Goal: Complete application form: Complete application form

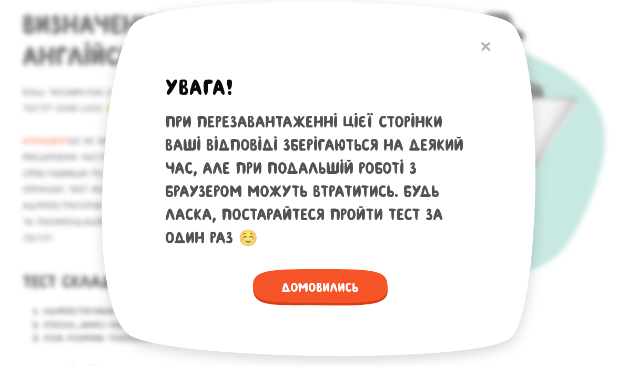
scroll to position [159, 0]
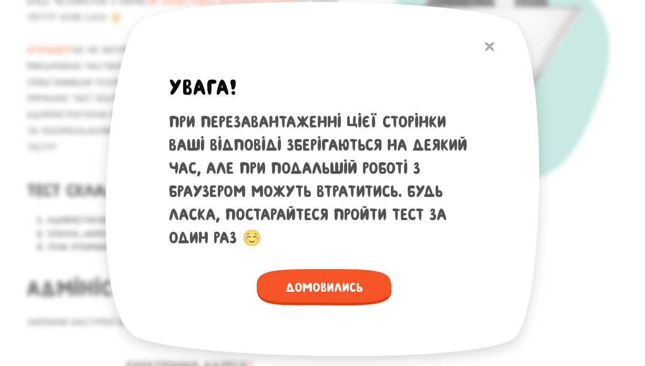
click at [489, 45] on img at bounding box center [489, 46] width 9 height 9
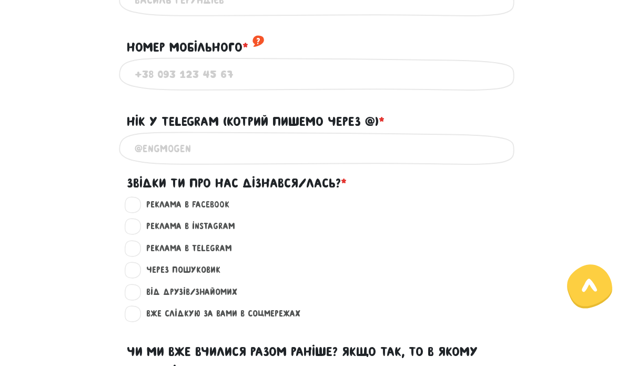
scroll to position [645, 0]
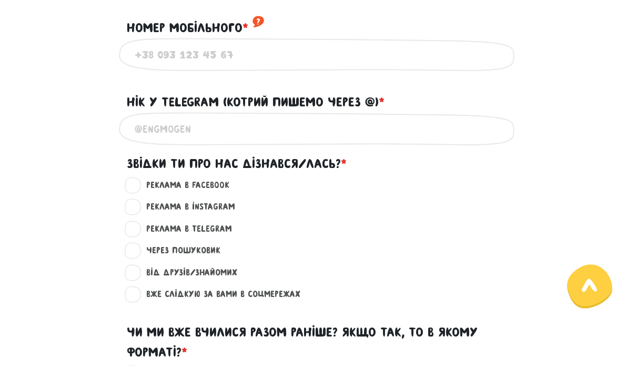
click at [137, 290] on label "Вже слідкую за вами в соцмережах ?" at bounding box center [218, 294] width 163 height 14
click at [130, 290] on input "Вже слідкую за вами в соцмережах ?" at bounding box center [133, 292] width 8 height 11
radio input "true"
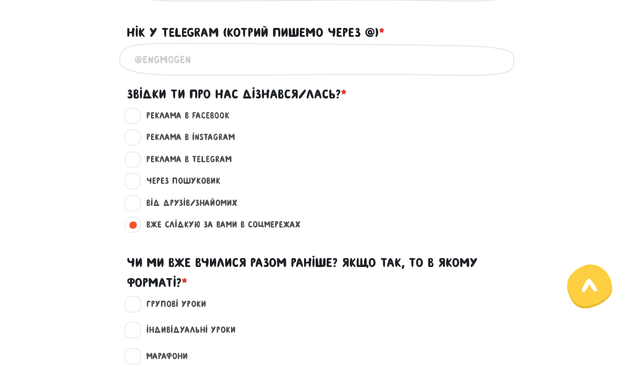
scroll to position [762, 0]
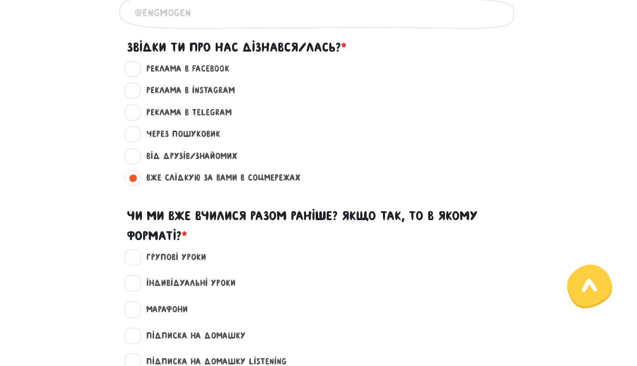
click at [137, 254] on label "Групові уроки" at bounding box center [171, 257] width 69 height 14
click at [136, 254] on input "Групові уроки" at bounding box center [133, 255] width 8 height 11
checkbox input "true"
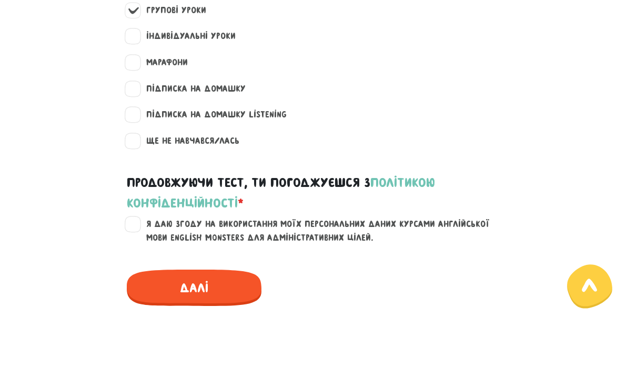
scroll to position [1014, 0]
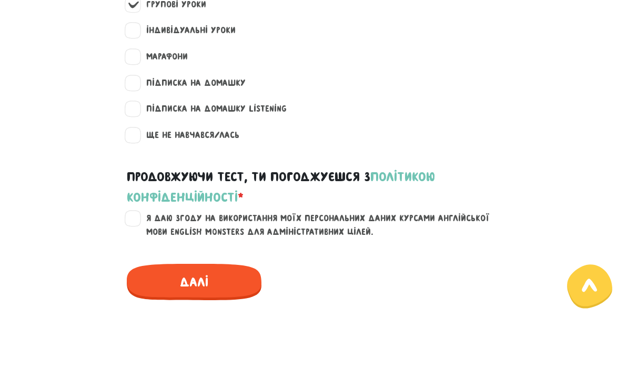
click at [137, 211] on label "Я даю згоду на використання моїх персональних даних курсами англійської мови En…" at bounding box center [325, 224] width 376 height 27
click at [130, 211] on input "Я даю згоду на використання моїх персональних даних курсами англійської мови En…" at bounding box center [133, 216] width 8 height 11
checkbox input "true"
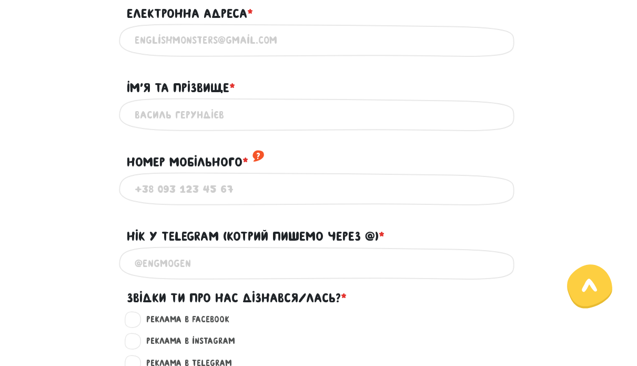
scroll to position [509, 0]
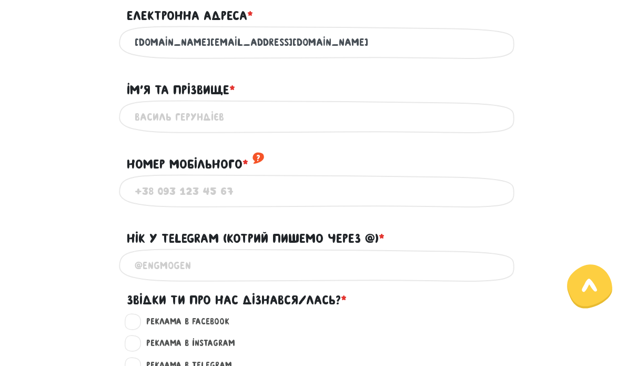
type input "[DOMAIN_NAME][EMAIL_ADDRESS][DOMAIN_NAME]"
type input "[PERSON_NAME]"
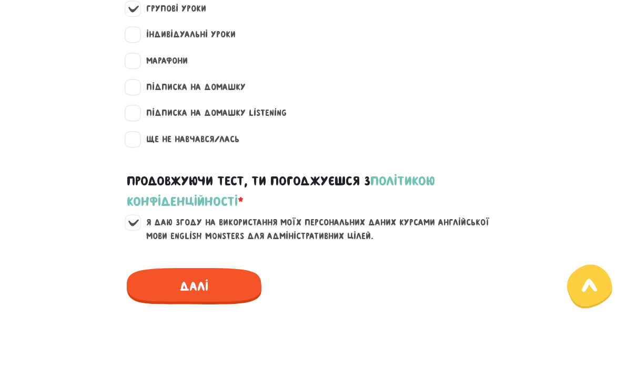
scroll to position [1081, 0]
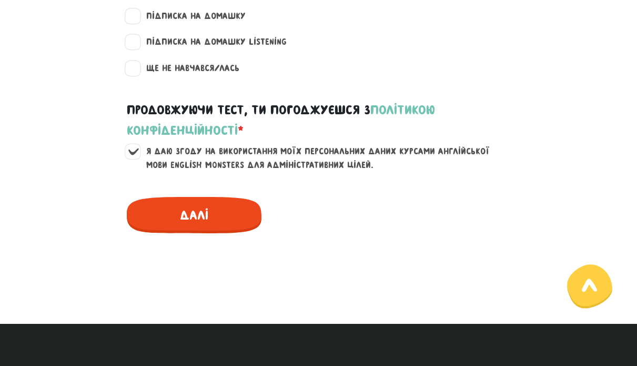
type input "[PHONE_NUMBER]"
click at [191, 201] on span "Далі" at bounding box center [194, 215] width 135 height 36
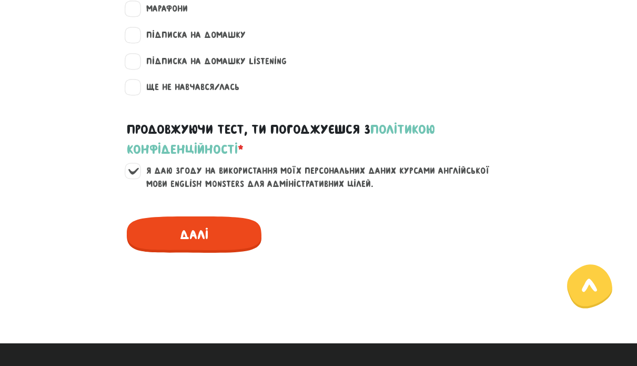
scroll to position [734, 0]
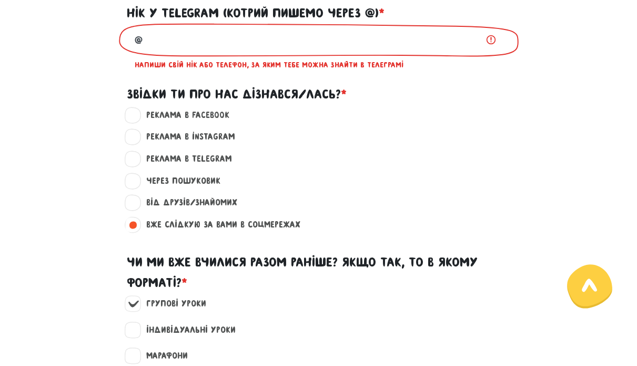
click at [319, 37] on input "@" at bounding box center [319, 40] width 368 height 24
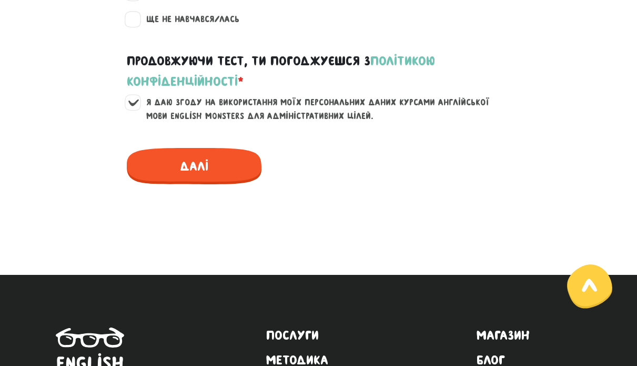
scroll to position [1143, 0]
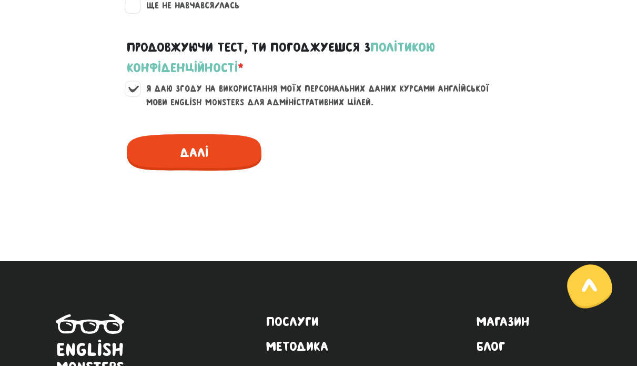
type input "@Nikos_Bond"
click at [215, 140] on span "Далі" at bounding box center [194, 152] width 135 height 36
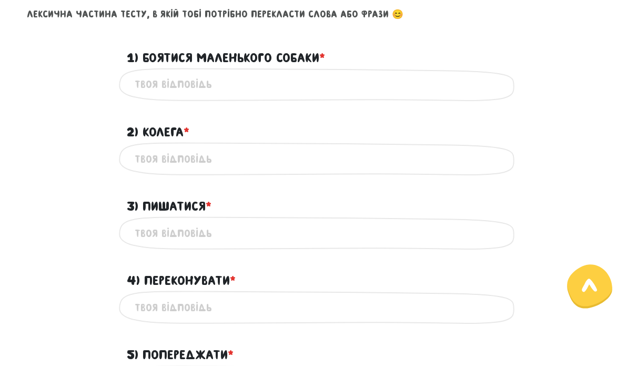
scroll to position [454, 0]
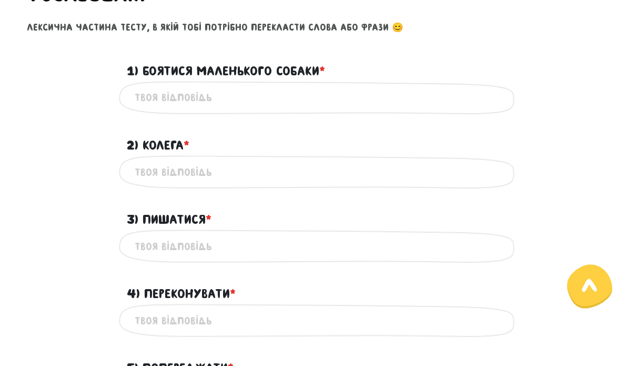
click at [212, 99] on input "1) Боятися маленького собаки * ?" at bounding box center [319, 98] width 368 height 24
type input "w"
type input "afraid of a little dog"
click at [216, 169] on input "2) Колега * ?" at bounding box center [319, 172] width 368 height 24
type input "a college"
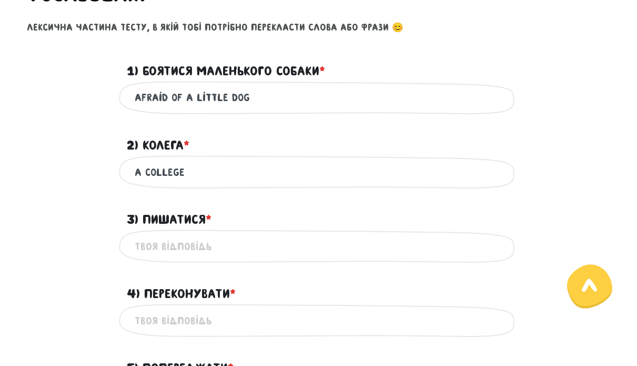
click at [214, 246] on input "3) Пишатися * ?" at bounding box center [319, 246] width 368 height 24
type input "a"
type input "to proud of"
click at [225, 308] on input "4) Переконувати * ?" at bounding box center [319, 320] width 368 height 24
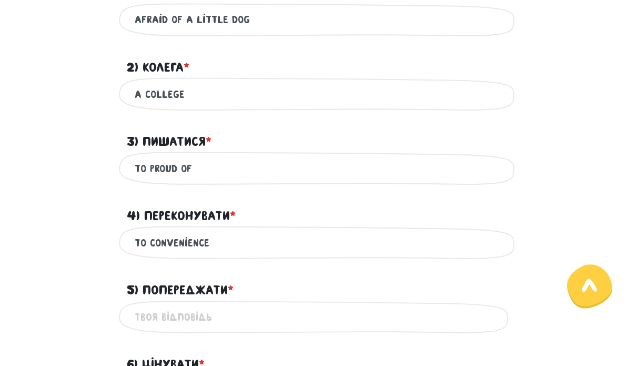
scroll to position [532, 0]
click at [238, 242] on input "to convenience" at bounding box center [319, 242] width 368 height 24
type input "to convinience"
click at [247, 317] on input "5) Попереджати * ?" at bounding box center [319, 317] width 368 height 24
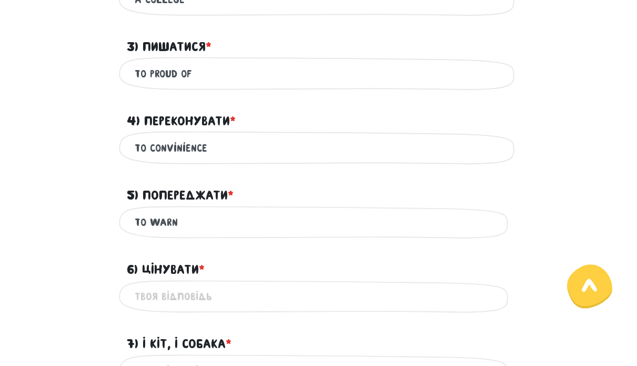
scroll to position [626, 0]
type input "to warn"
click at [261, 293] on input "6) Цінувати * ?" at bounding box center [319, 297] width 368 height 24
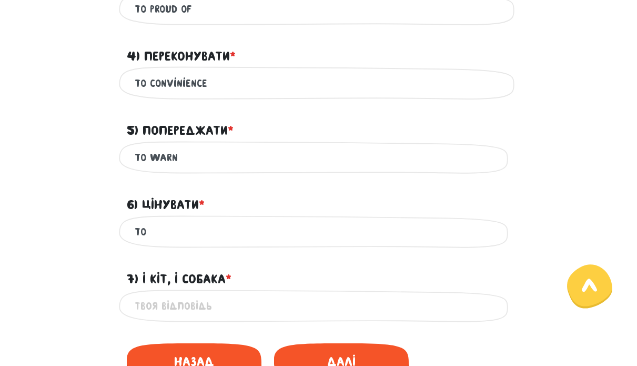
scroll to position [720, 0]
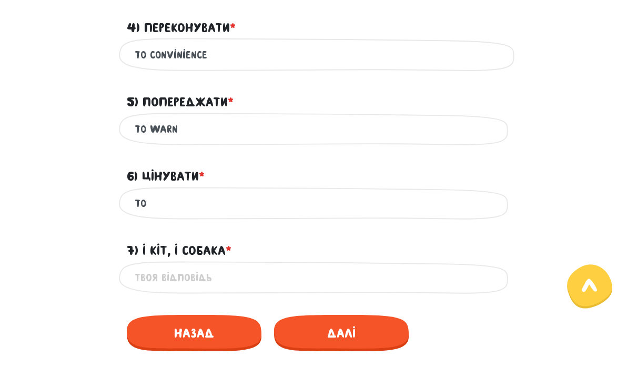
type input "to"
click at [274, 281] on input "7) І кіт, і собака * ?" at bounding box center [319, 278] width 368 height 24
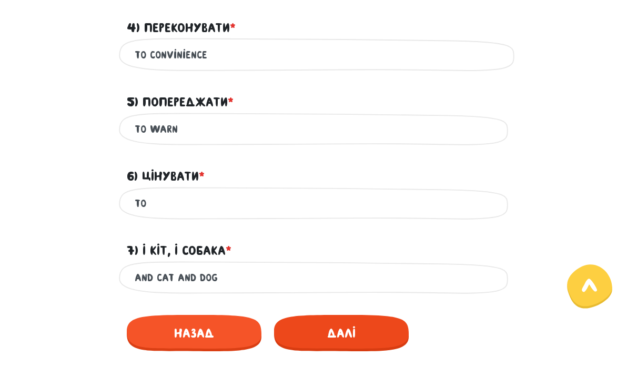
type input "and cat and dog"
click at [367, 330] on span "Далі" at bounding box center [341, 333] width 135 height 36
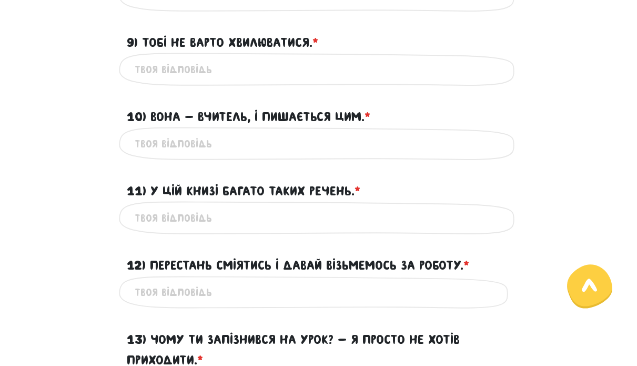
scroll to position [454, 0]
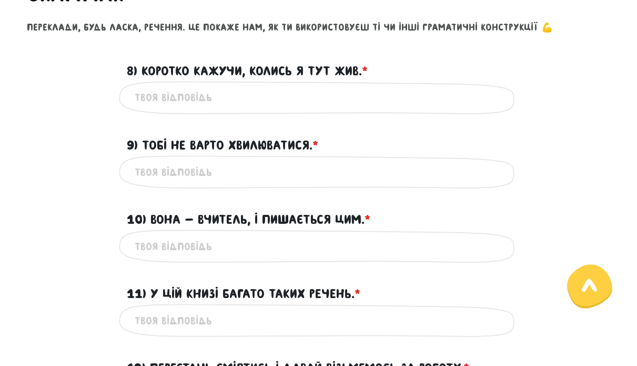
click at [309, 104] on input "8) Коротко кажучи, колись я тут жив. * ?" at bounding box center [319, 98] width 368 height 24
click at [264, 169] on input "9) Тобі не варто хвилюватися. * ?" at bounding box center [319, 172] width 368 height 24
type input "you don't` need to worry about it"
click at [268, 95] on input "8) Коротко кажучи, колись я тут жив. * ?" at bounding box center [319, 98] width 368 height 24
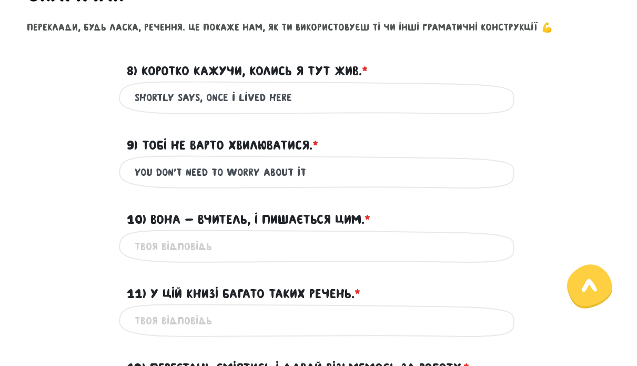
type input "shortly says, once i lived here"
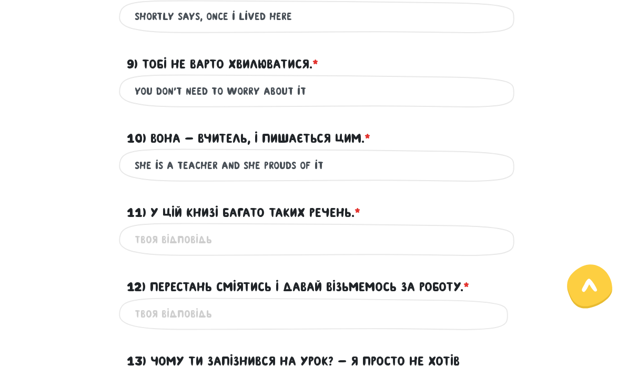
scroll to position [550, 0]
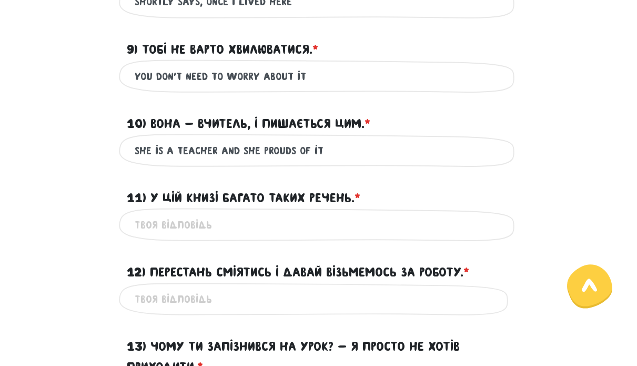
type input "she is a teacher and she prouds of it"
click at [288, 220] on input "11) У цій книзі багато таких речень. * ?" at bounding box center [319, 224] width 368 height 24
type input "there are a lot of sentences in this book"
click at [308, 296] on input "12) Перестань сміятись і давай візьмемось за роботу. * ?" at bounding box center [319, 299] width 368 height 24
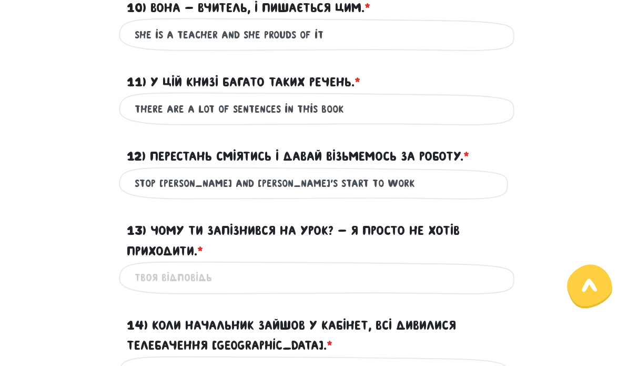
scroll to position [670, 0]
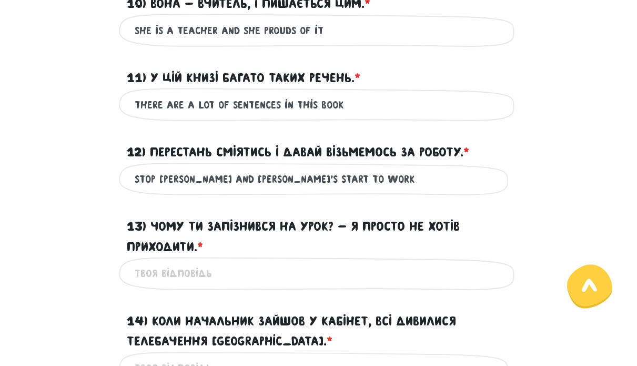
type input "stop [PERSON_NAME] and [PERSON_NAME]`'s start to work"
click at [288, 269] on input "13) Чому ти запізнився на урок? - Я просто не хотів приходити. * ?" at bounding box center [319, 273] width 368 height 24
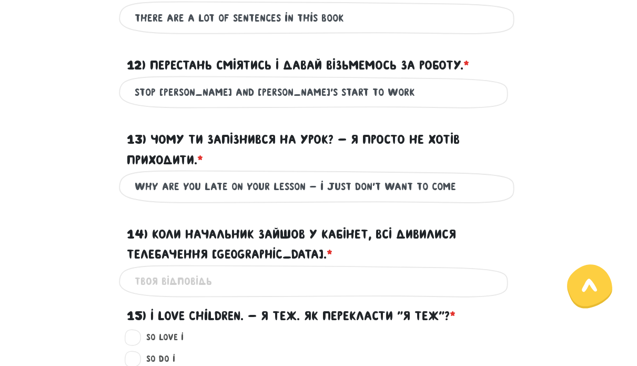
scroll to position [768, 0]
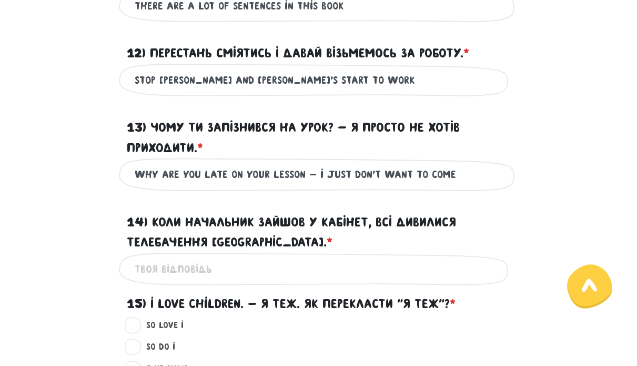
type input "why are you late on your lesson - i just don`'t want to come"
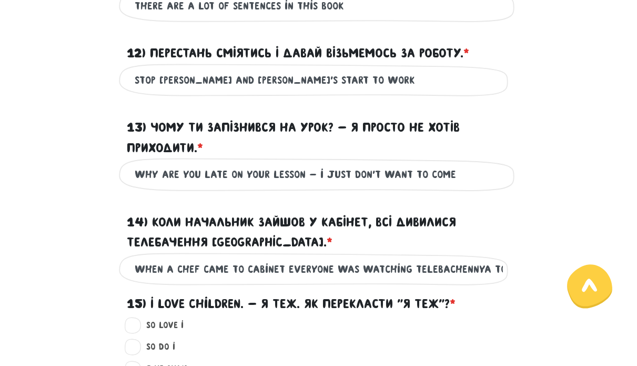
scroll to position [839, 0]
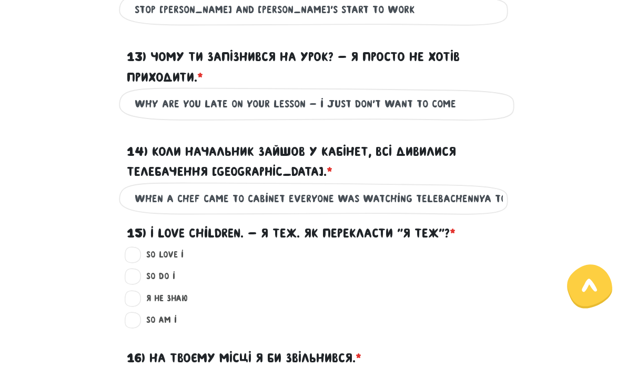
type input "when a chef came to cabinet everyone was watching telebachennya toronto"
click at [137, 317] on label "So am I ?" at bounding box center [156, 320] width 39 height 14
click at [135, 317] on input "So am I ?" at bounding box center [133, 318] width 8 height 11
radio input "true"
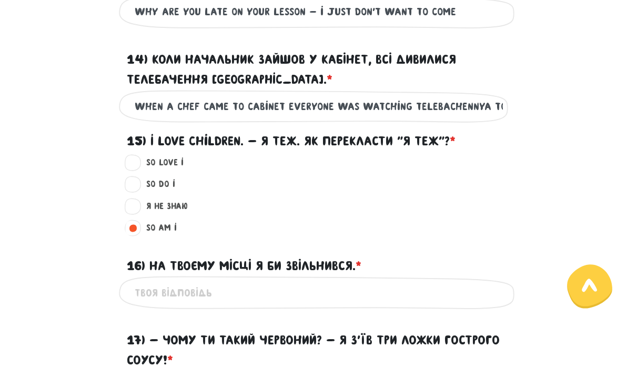
scroll to position [934, 0]
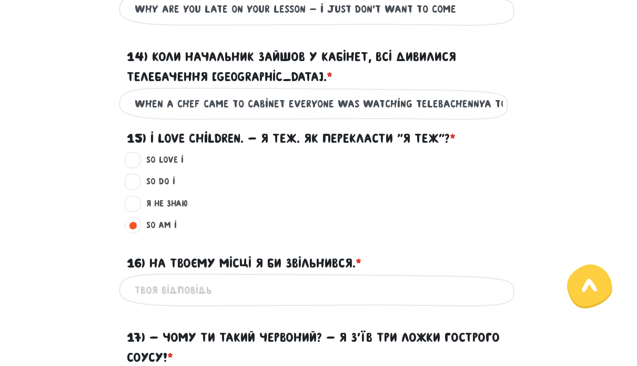
click at [238, 286] on input "16) На твоєму місці я би звільнився. * ?" at bounding box center [319, 290] width 368 height 24
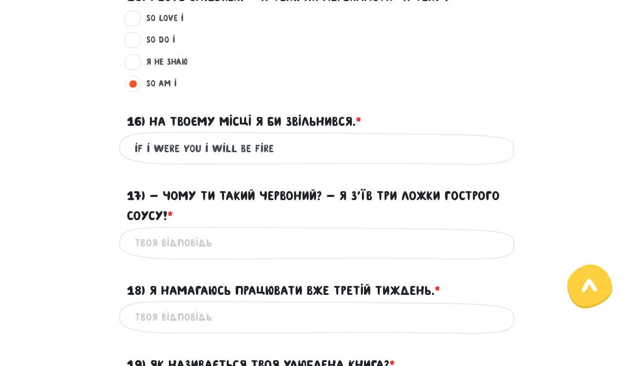
scroll to position [1076, 0]
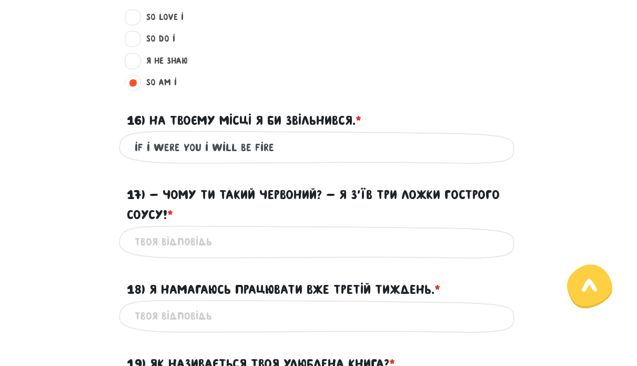
type input "if i were you i will be fire"
click at [272, 233] on input "17) - Чому ти такий червоний? - Я з’їв три ложки гострого соусу! * ?" at bounding box center [319, 242] width 368 height 24
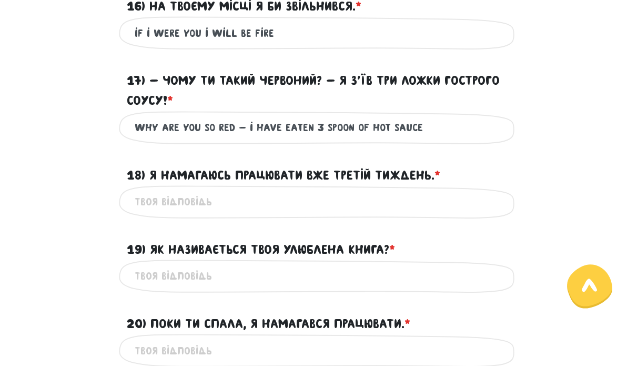
scroll to position [1191, 0]
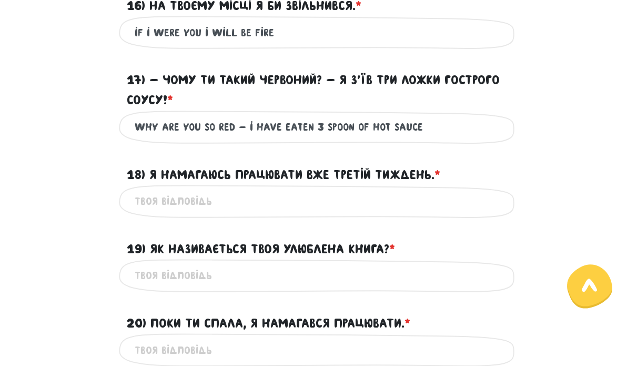
type input "why are you so red - i have eaten 3 spoon of hot sauce"
click at [376, 201] on input "18) Я намагаюсь працювати вже третій тиждень. * ?" at bounding box center [319, 201] width 368 height 24
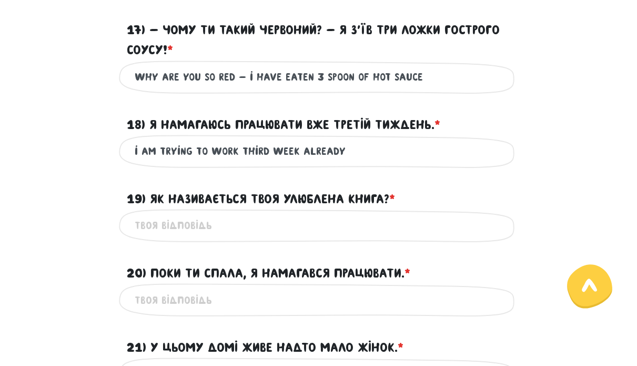
type input "i am trying to work third week already"
click at [327, 217] on input "19) Як називається твоя улюблена книга? * ?" at bounding box center [319, 226] width 368 height 24
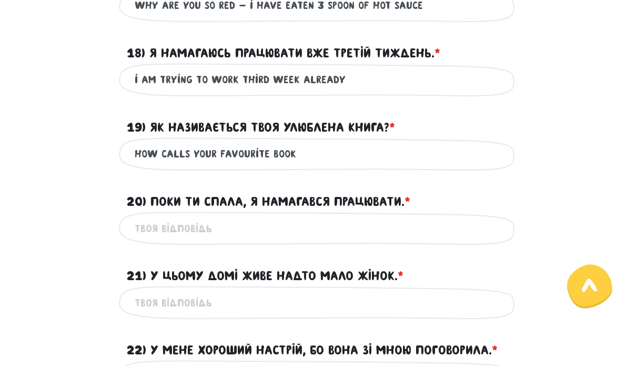
type input "how calls your favourite book"
click at [351, 216] on input "20) Поки ти спала, я намагався працювати. * ?" at bounding box center [319, 228] width 368 height 24
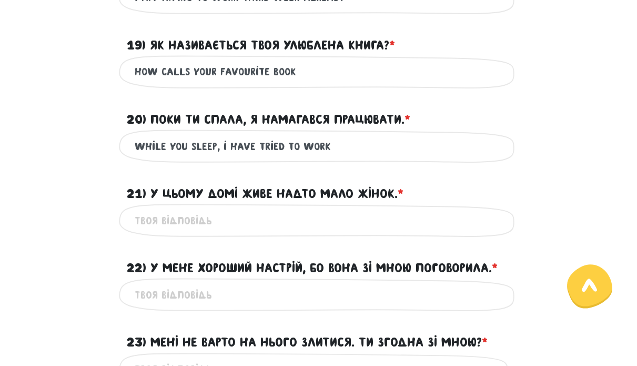
scroll to position [1392, 0]
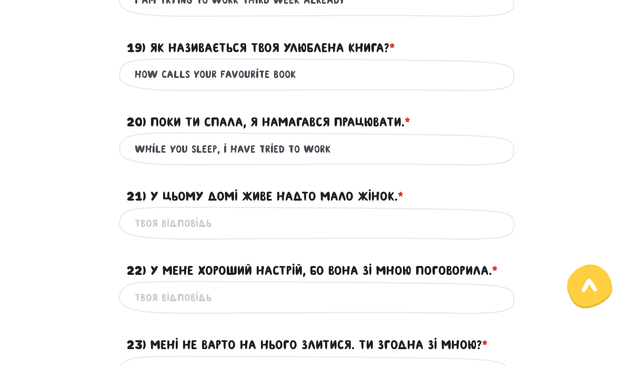
type input "while you sleep, i have tried to work"
click at [336, 211] on input "21) У цьому домі живе надто мало жінок. * ?" at bounding box center [319, 223] width 368 height 24
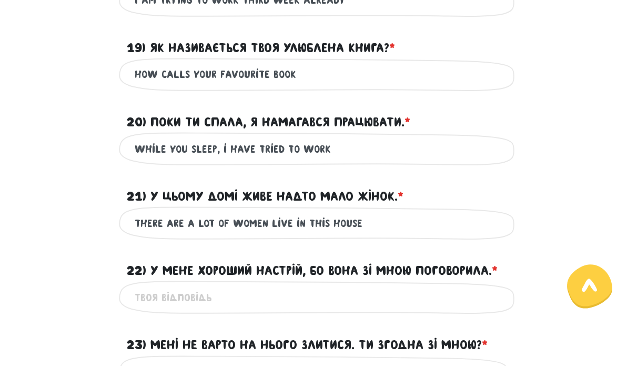
scroll to position [1637, 0]
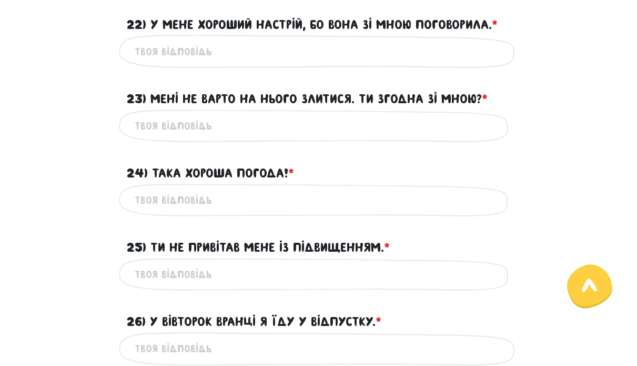
type input "there are a lot of women live in this house"
click at [336, 207] on div "Це обов'язкове поле" at bounding box center [319, 200] width 400 height 33
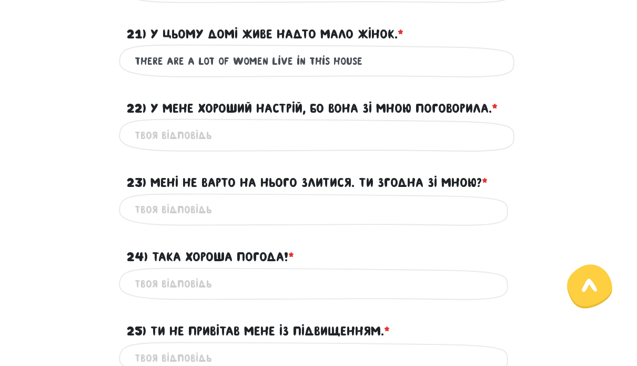
scroll to position [1457, 0]
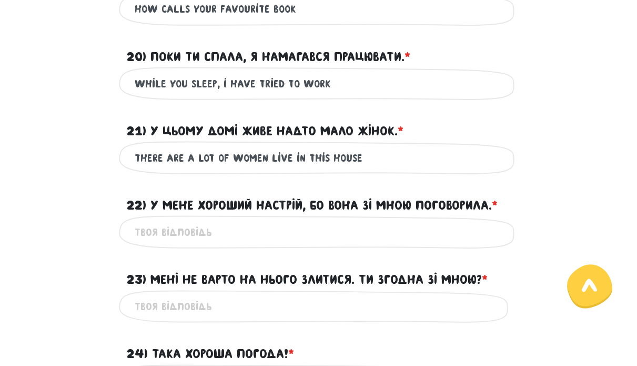
click at [307, 233] on input "22) У мене хороший настрій, бо вона зі мною поговорила. * ?" at bounding box center [319, 232] width 368 height 24
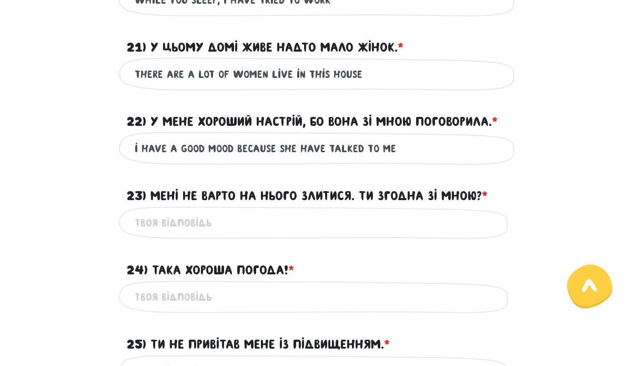
type input "i have a good mood because she have talked to me"
click at [225, 225] on input "23) Мені не варто на нього злитися. Ти згодна зі мною? * ?" at bounding box center [319, 223] width 368 height 24
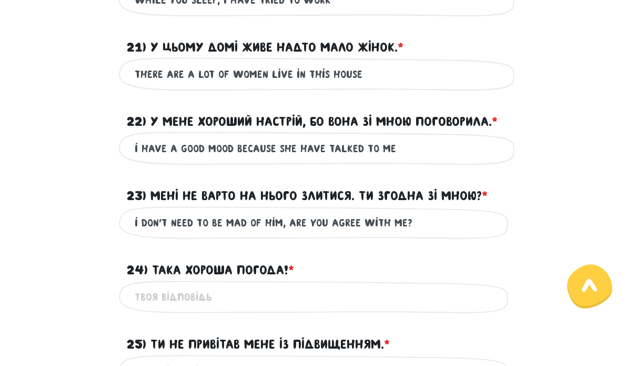
type input "i don't need to be mad of him, are you agree with me?"
click at [280, 293] on input "24) Така хороша погода! * ?" at bounding box center [319, 297] width 368 height 24
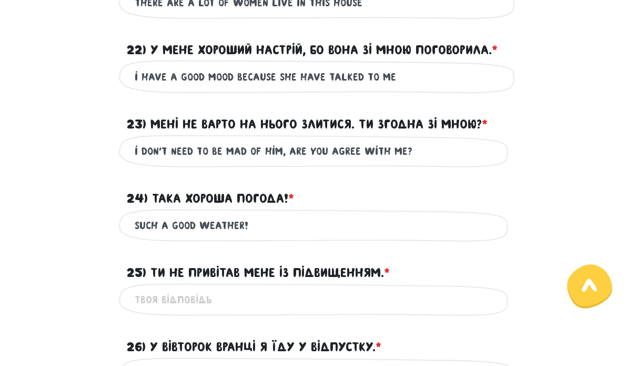
scroll to position [1618, 0]
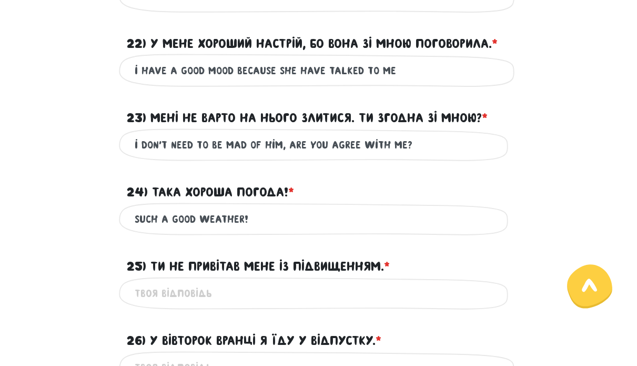
type input "such a good weather!"
click at [297, 291] on input "25) Ти не привітав мене із підвищенням. * ?" at bounding box center [319, 293] width 368 height 24
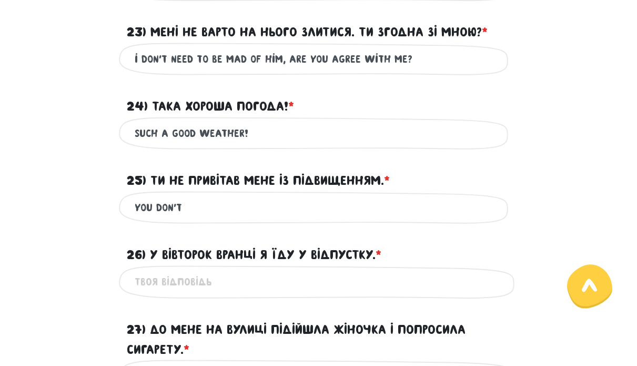
scroll to position [1717, 0]
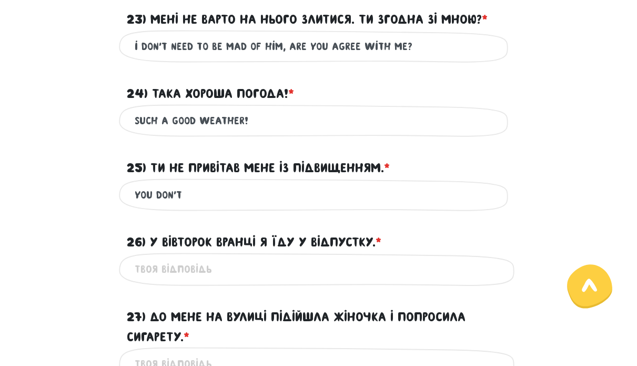
type input "you don't"
click at [280, 258] on input "26) У вівторок вранці я їду у відпустку. * ?" at bounding box center [319, 269] width 368 height 24
type input "i"
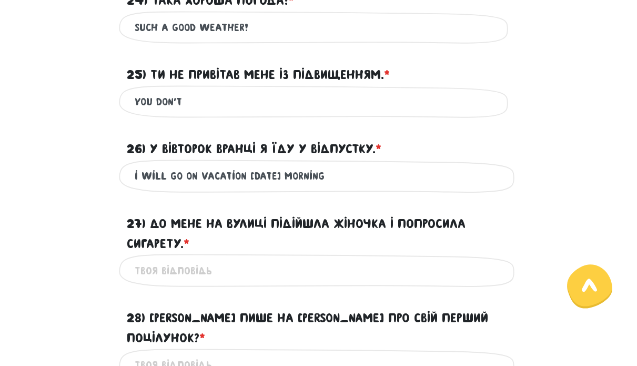
type input "i will go on vacation [DATE] morning"
click at [307, 263] on input "27) До мене на вулиці підійшла жіночка і попросила сигарету. * ?" at bounding box center [319, 270] width 368 height 24
type input "a"
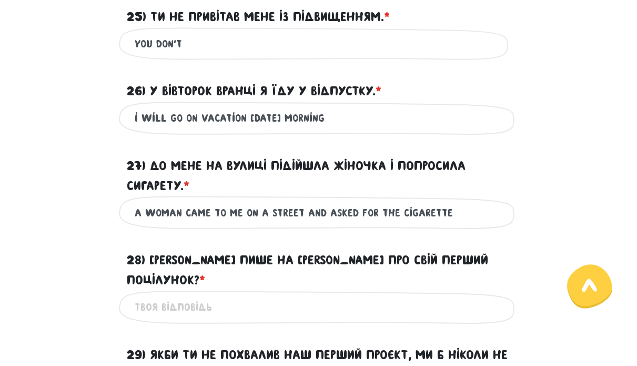
scroll to position [1877, 0]
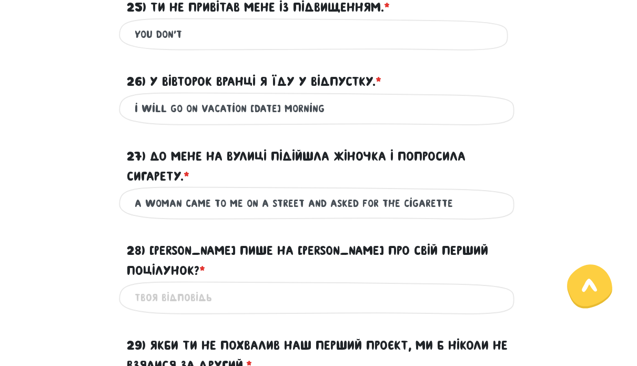
type input "a woman came to me on a street and asked for the cigarette"
click at [315, 286] on input "28) [PERSON_NAME] пише на [PERSON_NAME] про свій перший поцілунок? * ?" at bounding box center [319, 298] width 368 height 24
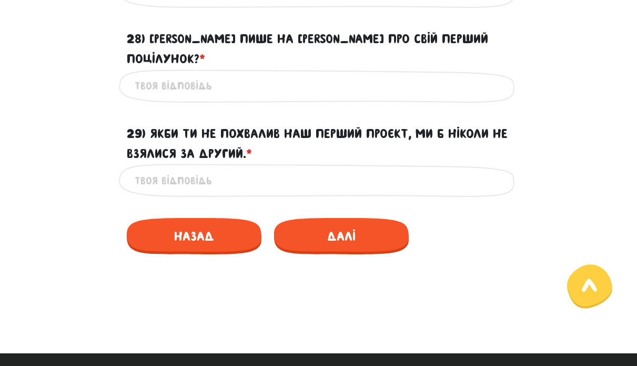
scroll to position [2078, 0]
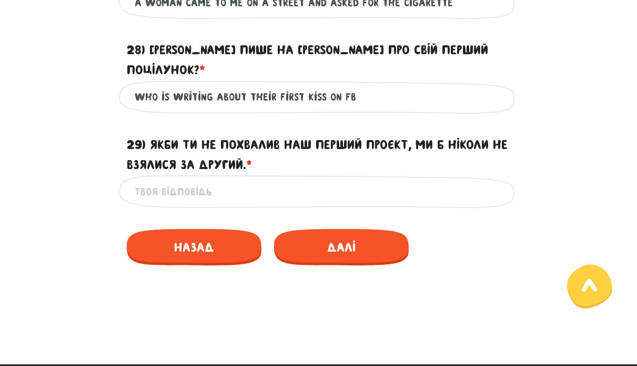
type input "who is writing about their first kiss on fb"
click at [275, 179] on input "29) Якби ти не похвалив наш перший проєкт, ми б ніколи не взялися за другий. * ?" at bounding box center [319, 191] width 368 height 24
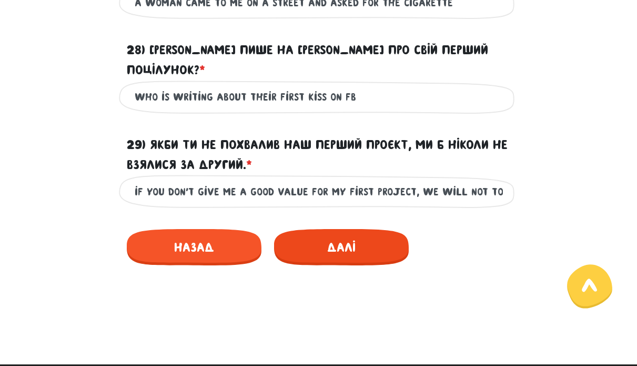
type input "if you don`'t give me a good value for my first project, we will not to take th…"
click at [340, 230] on span "Далі" at bounding box center [341, 247] width 135 height 36
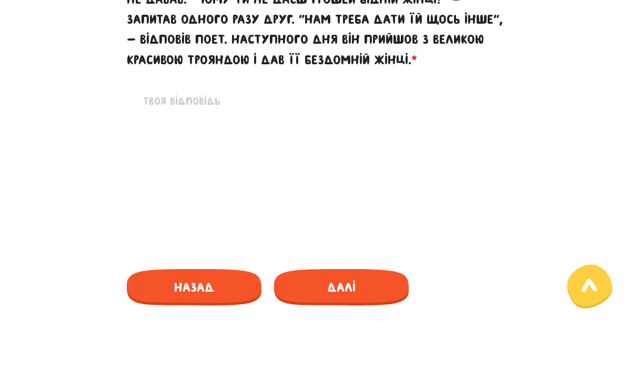
scroll to position [470, 0]
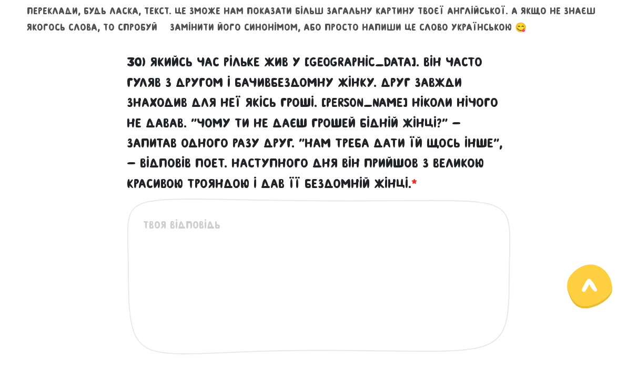
click at [340, 230] on textarea "30) Якийсь час Рільке жив у [GEOGRAPHIC_DATA]. Він часто гуляв з другом і бачив…" at bounding box center [319, 281] width 352 height 129
type textarea "H"
type textarea "s"
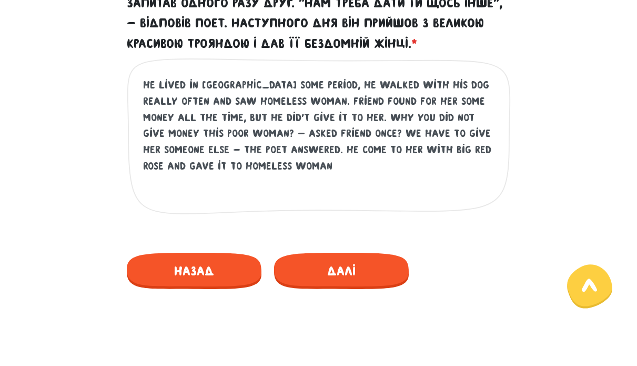
scroll to position [611, 0]
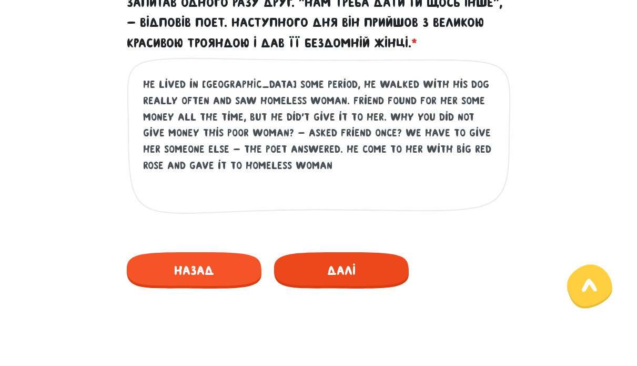
type textarea "he lived in [GEOGRAPHIC_DATA] some period, he walked with his dog really often …"
click at [360, 270] on span "Далі" at bounding box center [341, 270] width 135 height 36
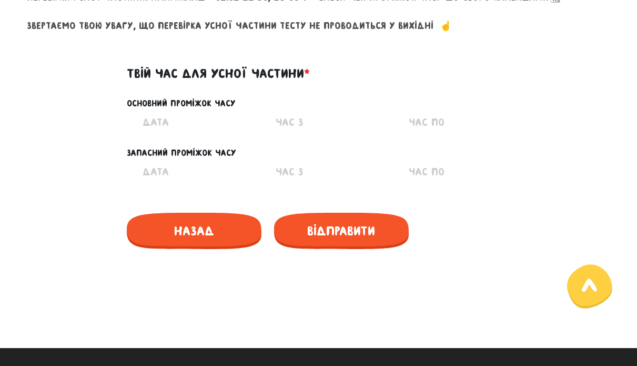
scroll to position [499, 0]
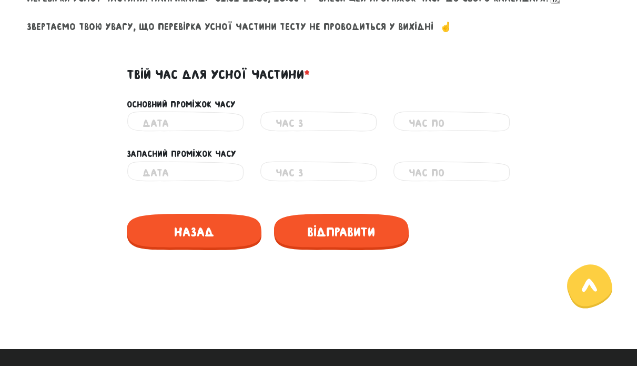
click at [198, 116] on input "text" at bounding box center [186, 123] width 86 height 24
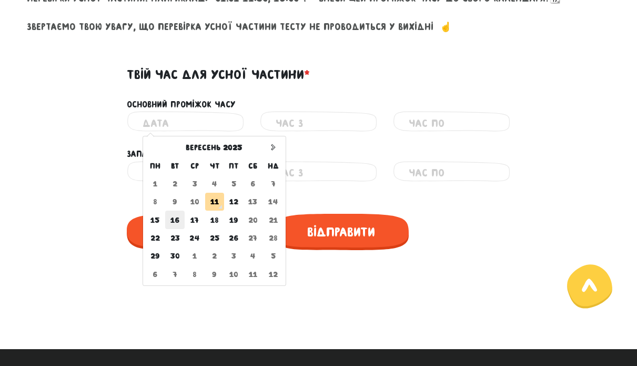
click at [175, 217] on td "16" at bounding box center [174, 219] width 19 height 18
type input "[DATE]"
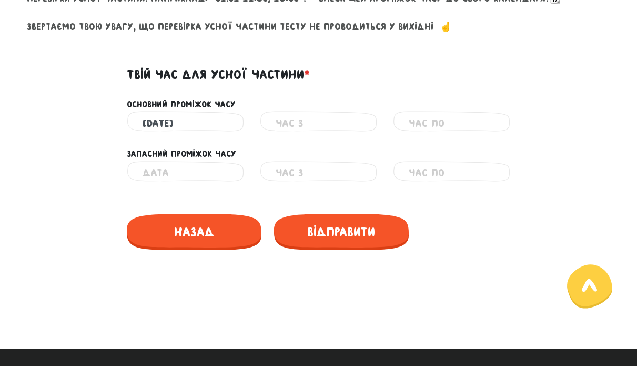
click at [313, 121] on input "text" at bounding box center [319, 123] width 86 height 24
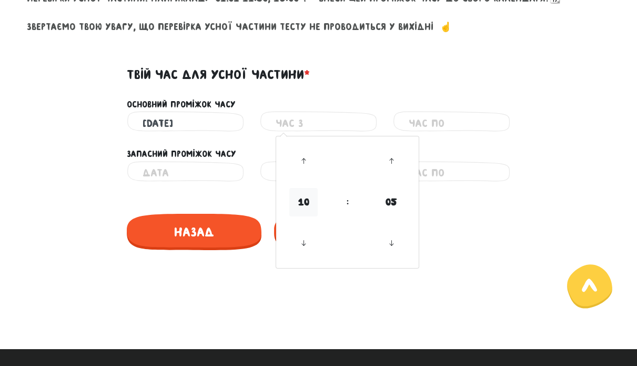
click at [303, 198] on span "10" at bounding box center [303, 202] width 28 height 28
click at [361, 191] on td "10" at bounding box center [365, 193] width 35 height 22
type input "10:05"
click at [464, 123] on input "text" at bounding box center [452, 123] width 86 height 24
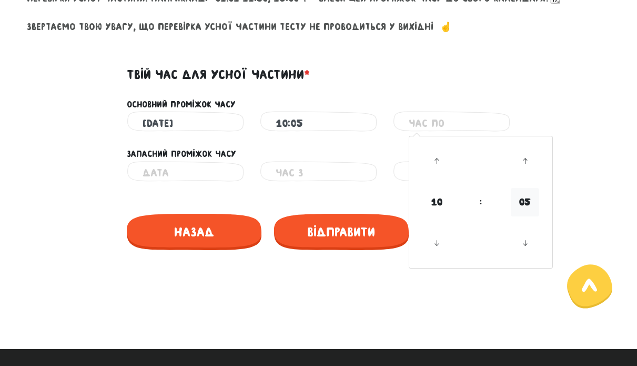
click at [527, 198] on span "05" at bounding box center [525, 202] width 28 height 28
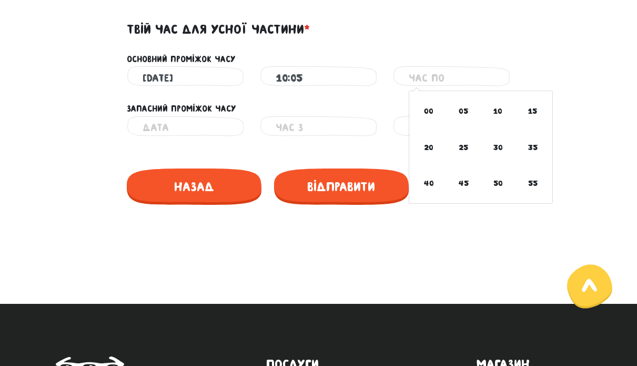
scroll to position [544, 0]
click at [311, 79] on input "10:05" at bounding box center [319, 78] width 86 height 24
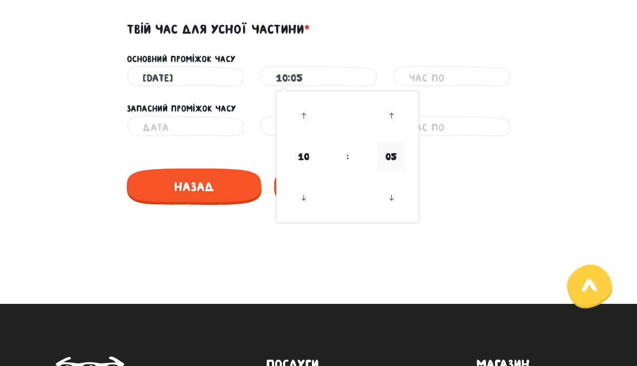
click at [389, 155] on span "05" at bounding box center [391, 157] width 28 height 28
click at [449, 77] on input "text" at bounding box center [452, 78] width 86 height 24
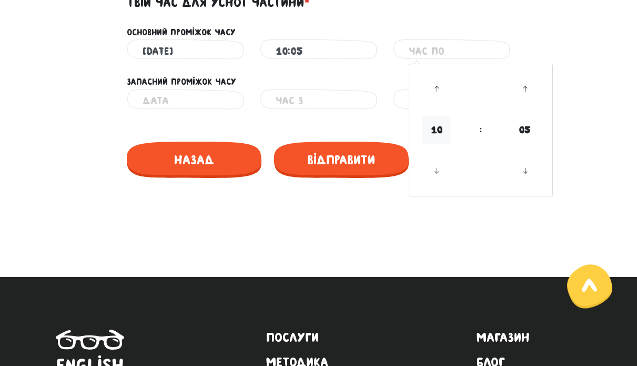
scroll to position [571, 0]
click at [440, 129] on span "10" at bounding box center [436, 130] width 28 height 28
click at [468, 140] on td "13" at bounding box center [463, 142] width 35 height 22
type input "13:05"
click at [375, 230] on div at bounding box center [319, 236] width 584 height 50
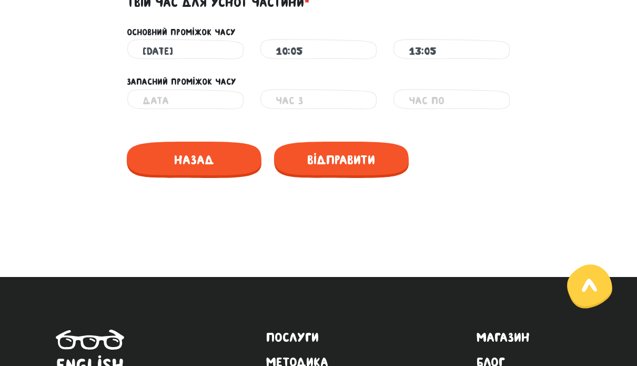
click at [190, 106] on input "text" at bounding box center [186, 101] width 86 height 24
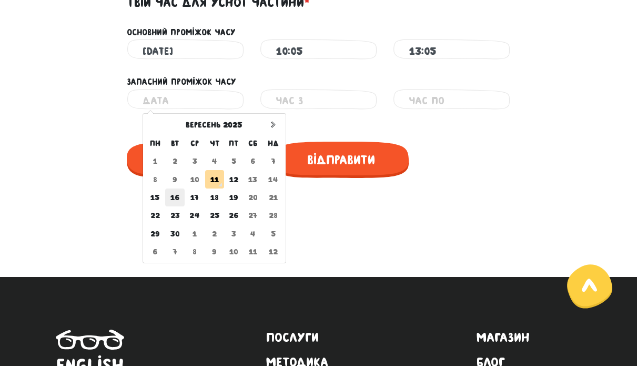
click at [176, 198] on td "16" at bounding box center [174, 197] width 19 height 18
type input "[DATE]"
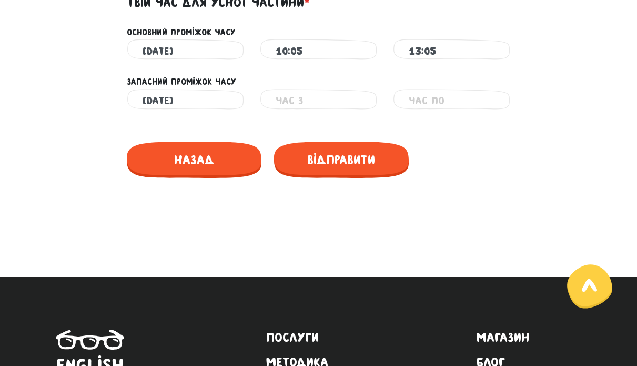
click at [303, 92] on input "text" at bounding box center [319, 101] width 86 height 24
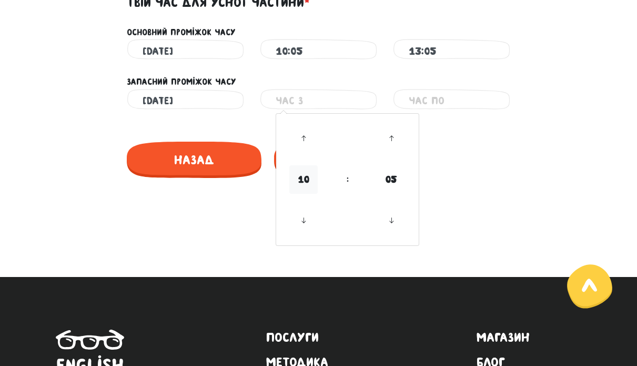
click at [302, 176] on span "10" at bounding box center [303, 179] width 28 height 28
click at [299, 195] on td "12" at bounding box center [295, 192] width 35 height 22
type input "12:05"
click at [430, 100] on input "text" at bounding box center [452, 101] width 86 height 24
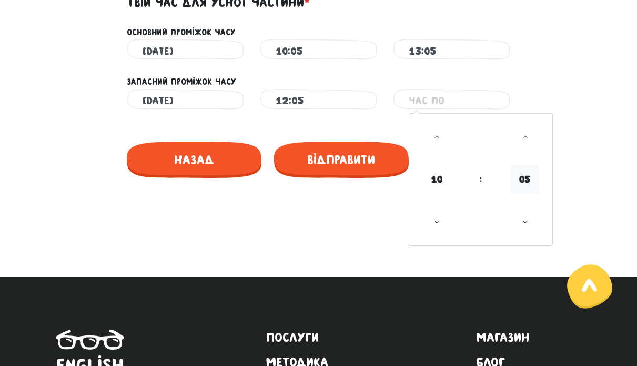
click at [527, 173] on span "05" at bounding box center [525, 179] width 28 height 28
click at [468, 167] on td "25" at bounding box center [463, 170] width 35 height 36
click at [452, 95] on input "10:25" at bounding box center [452, 101] width 86 height 24
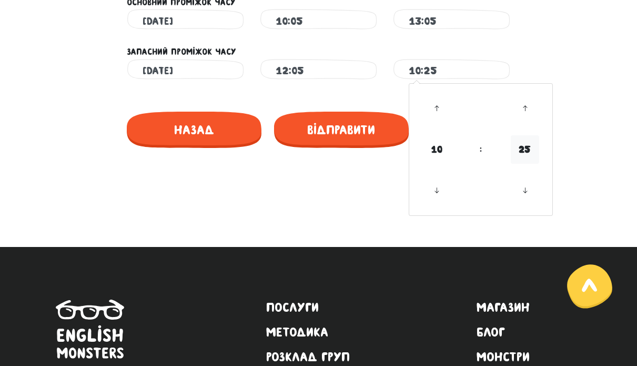
scroll to position [602, 0]
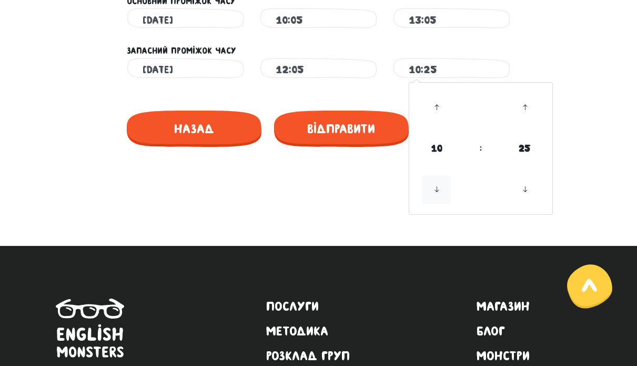
click at [441, 188] on icon at bounding box center [436, 189] width 28 height 28
click at [530, 189] on icon at bounding box center [525, 189] width 28 height 28
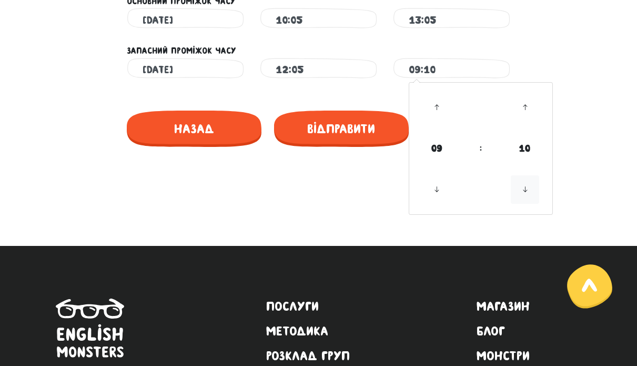
click at [530, 189] on icon at bounding box center [525, 189] width 28 height 28
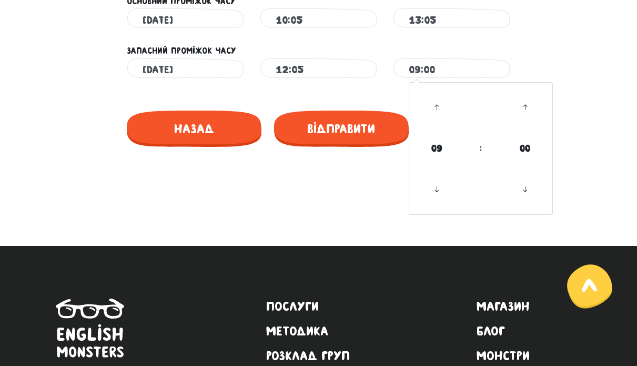
click at [463, 63] on input "09:00" at bounding box center [452, 70] width 86 height 24
click at [420, 63] on input "09:00" at bounding box center [452, 70] width 86 height 24
click at [444, 62] on input "09:00" at bounding box center [452, 70] width 86 height 24
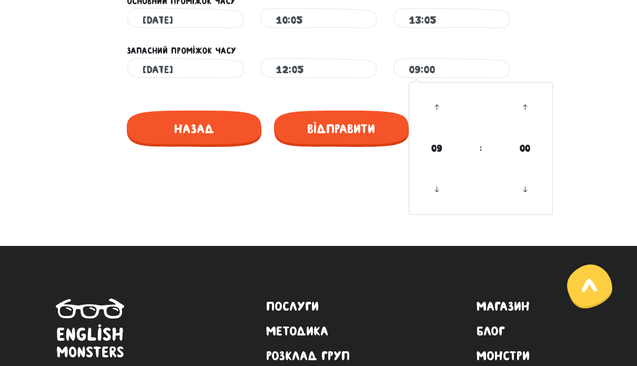
click at [368, 191] on div at bounding box center [319, 205] width 584 height 50
click at [327, 73] on input "12:05" at bounding box center [319, 70] width 86 height 24
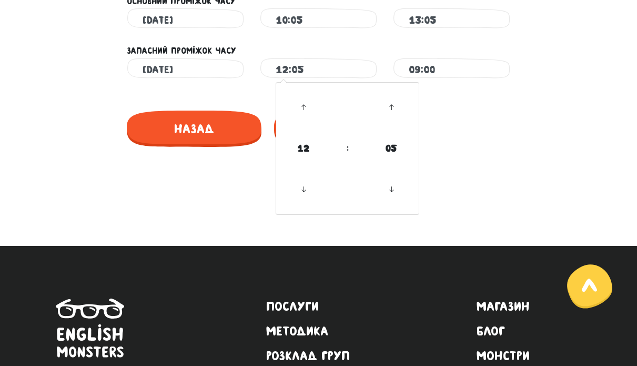
click at [489, 72] on input "09:00" at bounding box center [452, 70] width 86 height 24
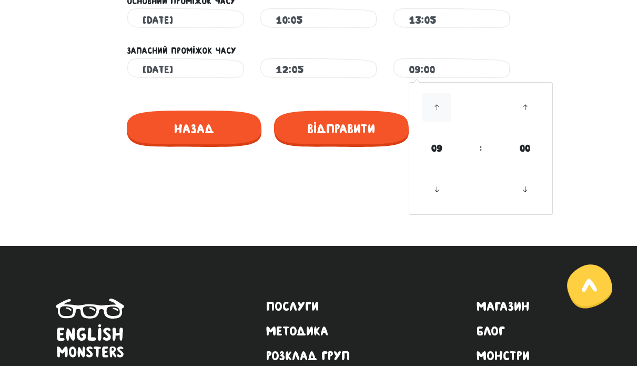
click at [437, 106] on icon at bounding box center [436, 107] width 28 height 28
type input "13:00"
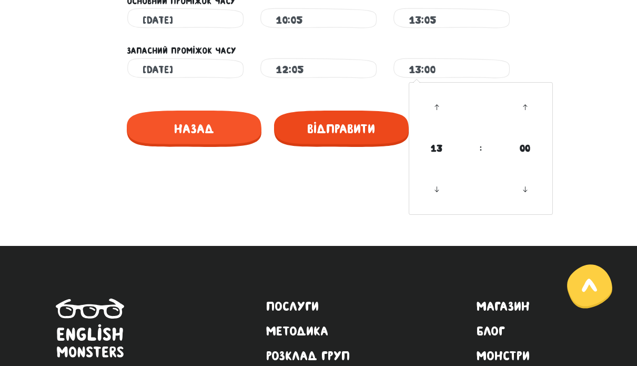
click at [353, 135] on span "Відправити" at bounding box center [341, 128] width 135 height 36
